Goal: Information Seeking & Learning: Learn about a topic

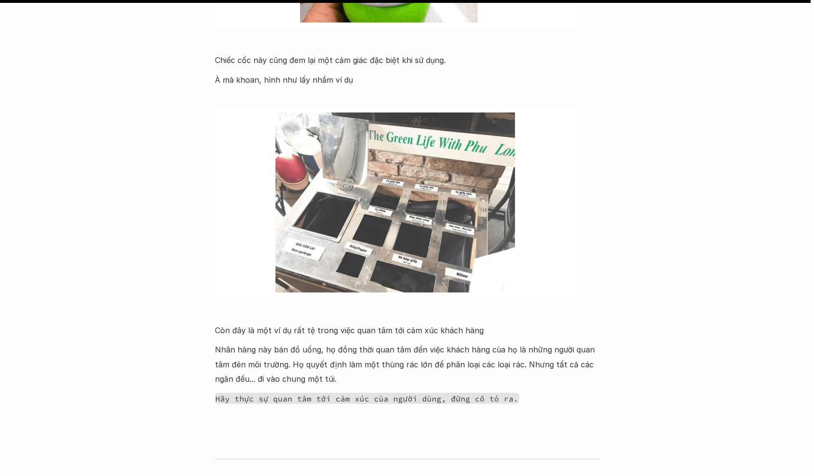
scroll to position [6039, 0]
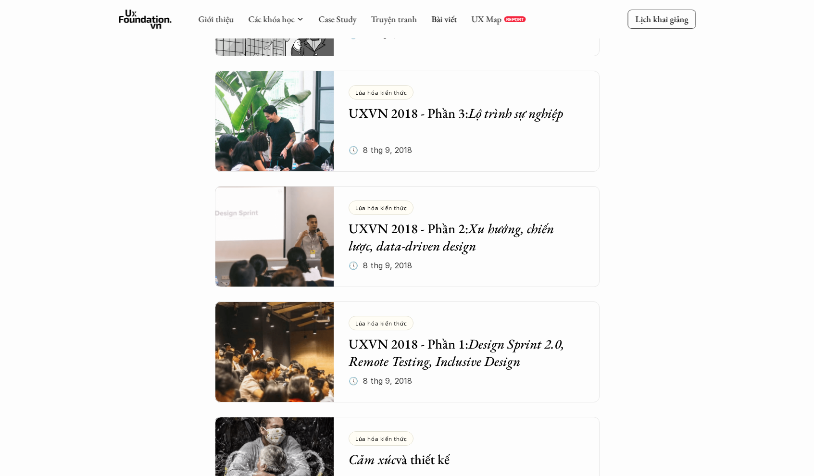
scroll to position [2800, 0]
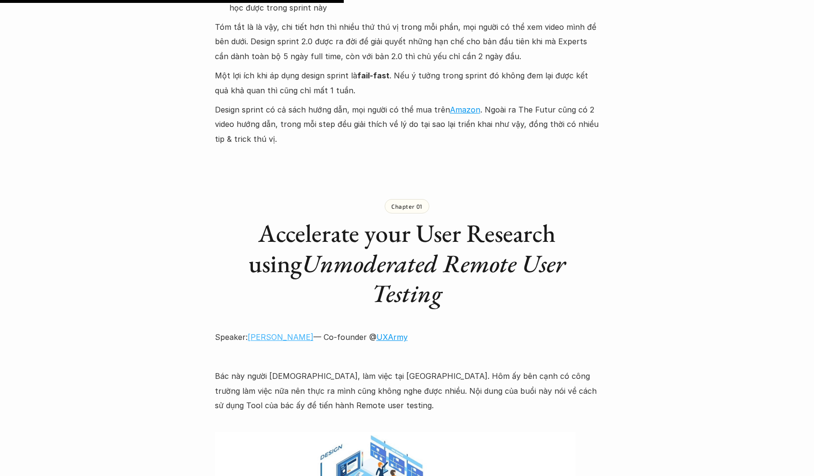
scroll to position [1177, 0]
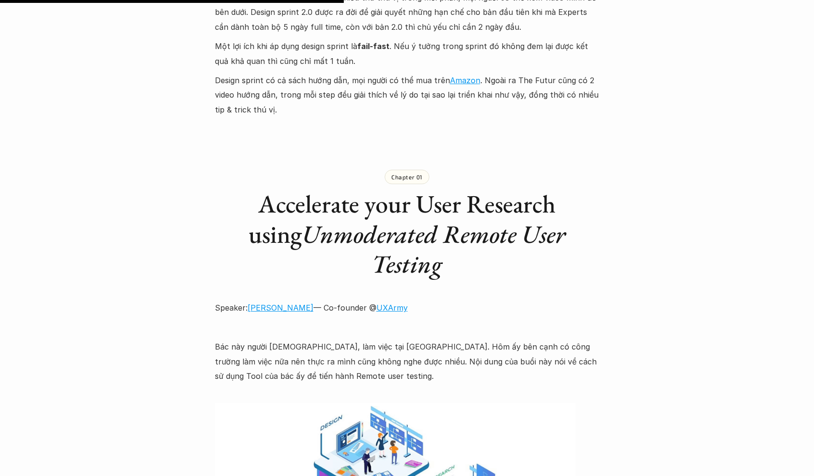
click at [328, 152] on div "Chapter 01 Accelerate your User Research using Unmoderated Remote User Testing" at bounding box center [407, 216] width 385 height 160
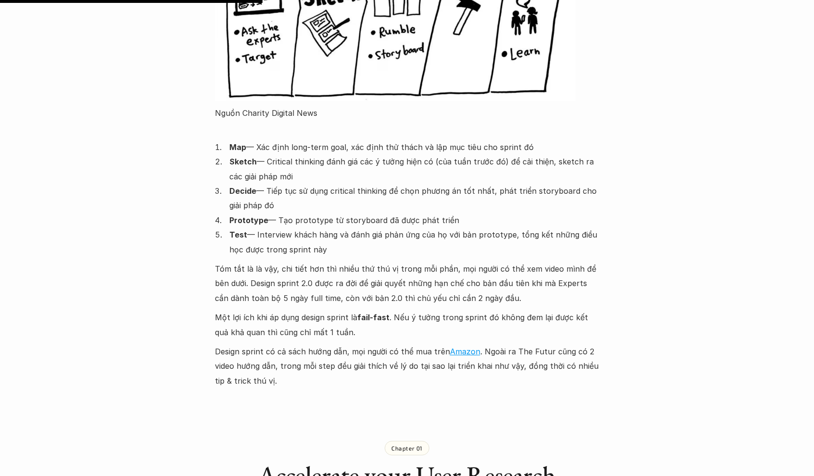
scroll to position [923, 0]
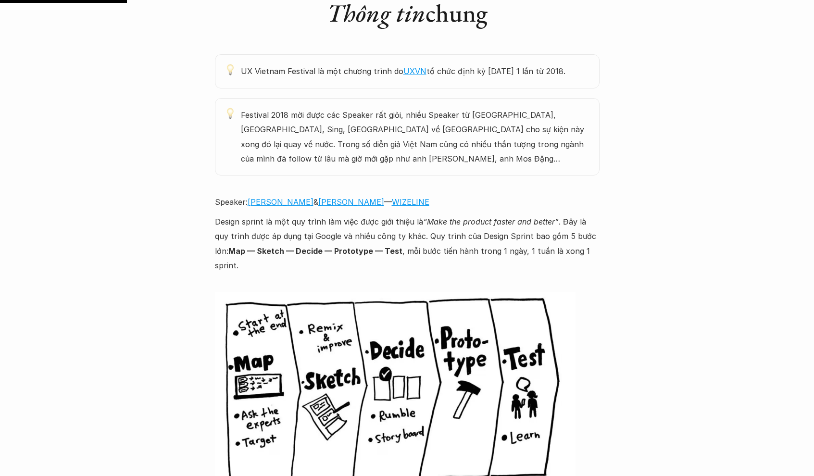
scroll to position [523, 0]
